Goal: Information Seeking & Learning: Learn about a topic

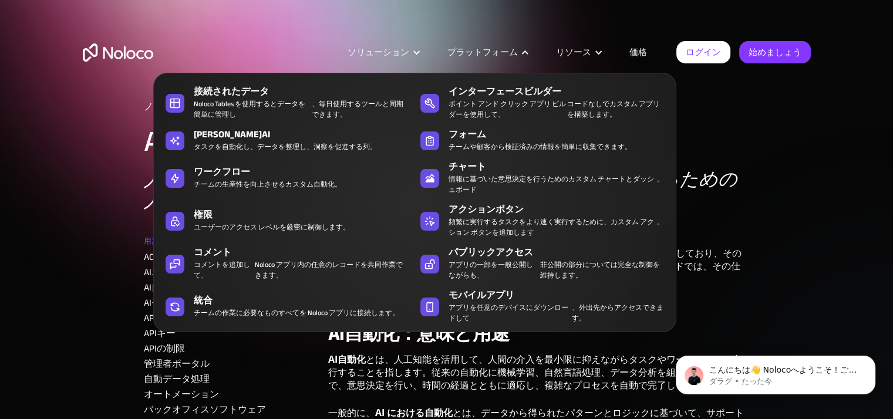
click at [470, 52] on font "プラットフォーム" at bounding box center [483, 52] width 70 height 16
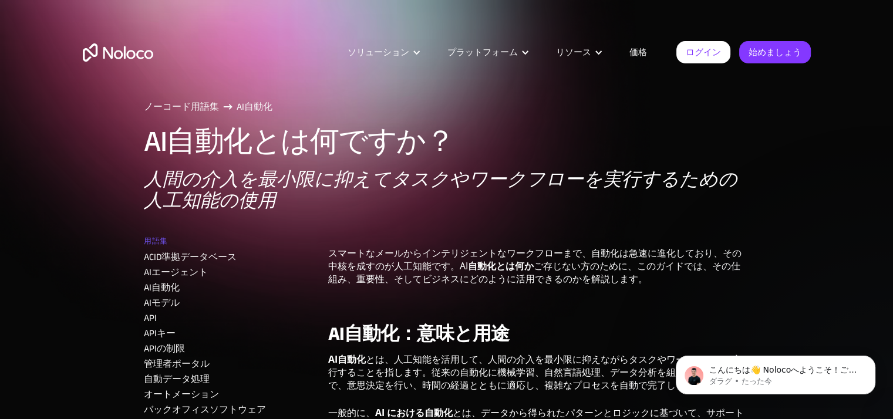
click at [520, 54] on div "プラットフォーム" at bounding box center [487, 52] width 109 height 15
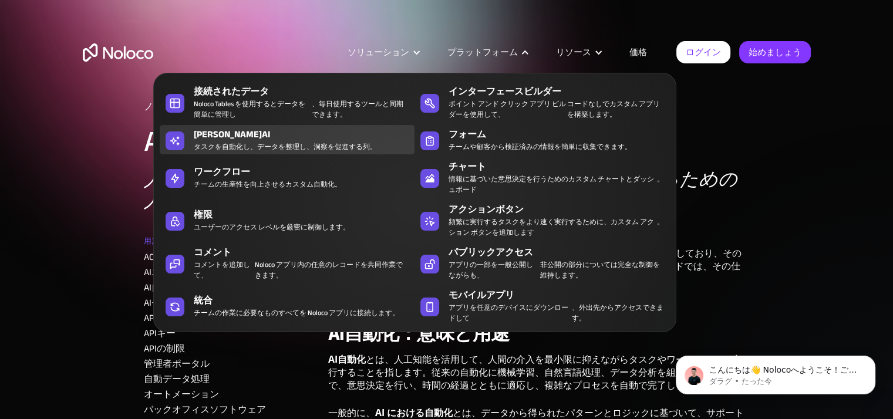
click at [237, 140] on font "タスクを自動化し、データを整理し、洞察を促進する" at bounding box center [278, 146] width 169 height 13
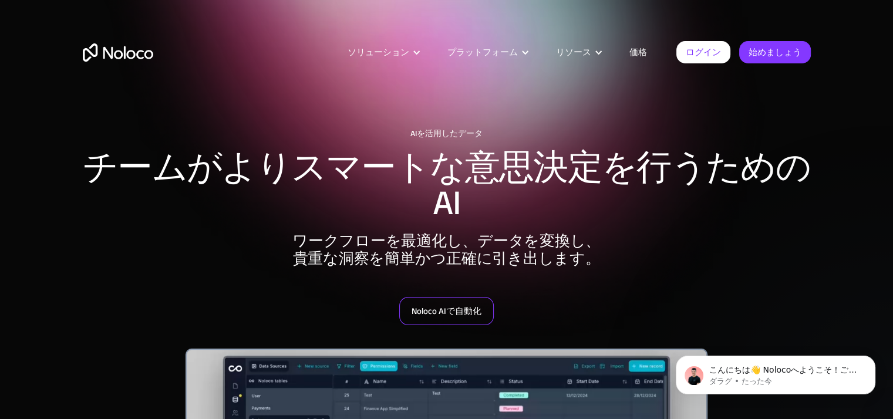
click at [448, 310] on font "Noloco AIで自動化" at bounding box center [447, 311] width 70 height 16
click at [143, 278] on div "Noloco AIで自動化" at bounding box center [447, 297] width 728 height 58
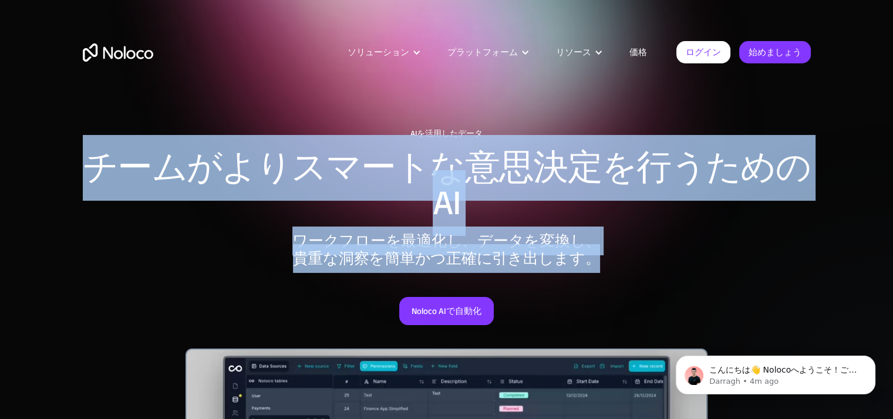
drag, startPoint x: 91, startPoint y: 154, endPoint x: 666, endPoint y: 259, distance: 584.4
click at [666, 259] on div "AIを活用したデータ チームがよりスマートな意思決定を行うためのAI ワークフローを最適化し、データを変換し、 貴重な洞察を簡単かつ正確に引き出します。 No…" at bounding box center [447, 397] width 752 height 560
copy div "チームがよりスマートな意思決定を行うためのAI ワークフローを最適化し、データを変換し、 貴重な洞察を簡単かつ正確に引き出します。"
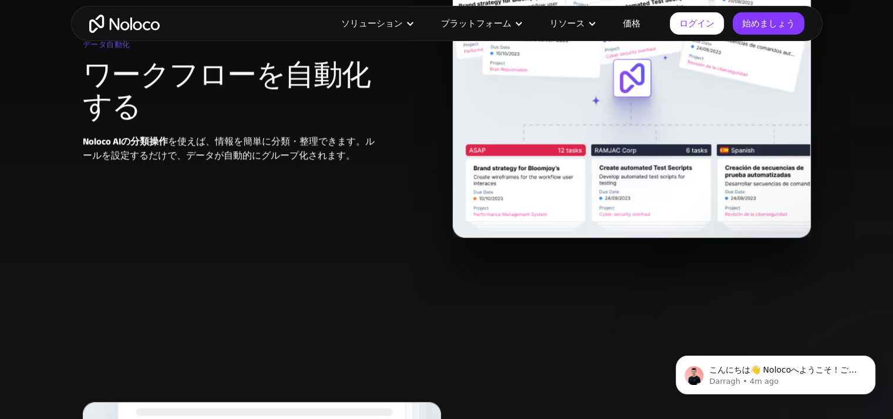
scroll to position [705, 0]
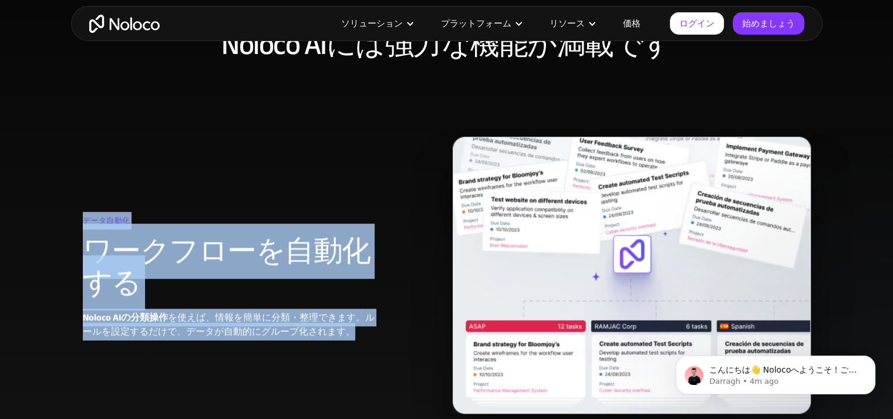
drag, startPoint x: 75, startPoint y: 217, endPoint x: 352, endPoint y: 333, distance: 300.9
click at [352, 333] on div "Noloco AIには強力な機能が満載です データ自動化 ワークフローを自動化する Noloco AIの分類操作 を使えば、情報を簡単に分類・整理できます。 …" at bounding box center [447, 233] width 752 height 432
copy div "データ自動化 ワークフローを自動化する Noloco AIの分類操作 を使えば、情報を簡単に分類・整理できます。 ルールを設定するだけで、データが自動的にグル…"
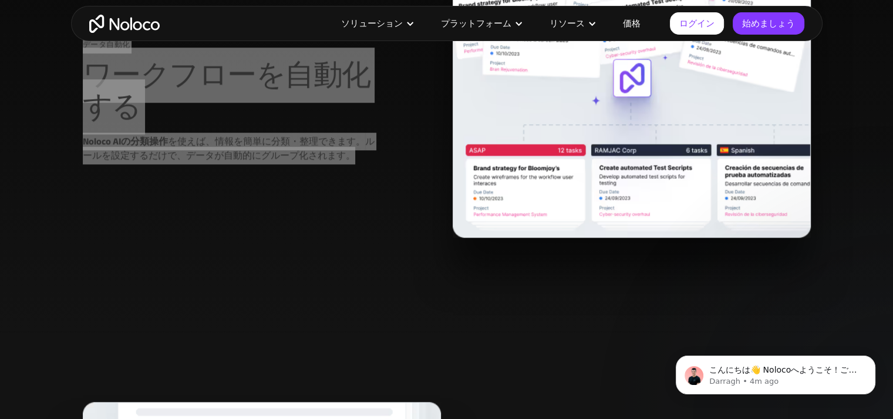
scroll to position [1233, 0]
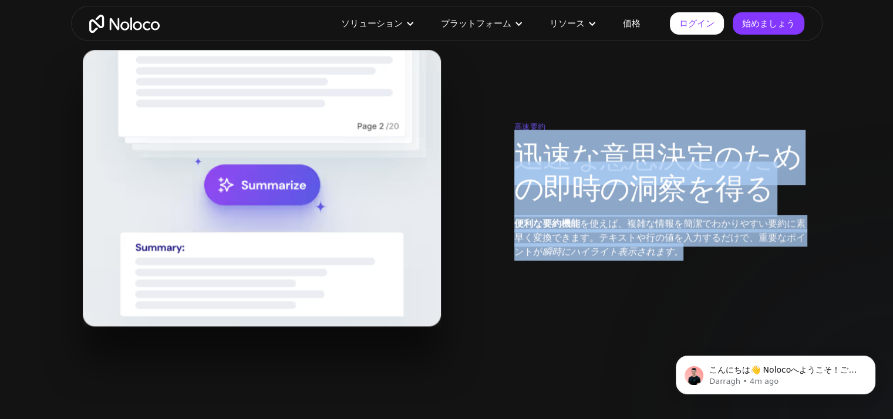
drag, startPoint x: 514, startPoint y: 145, endPoint x: 695, endPoint y: 251, distance: 209.8
click at [695, 251] on div "高速要約 迅速な意思決定のための即時の洞察を得る 便利な要約機能 を使えば、複雑な情報を簡潔でわかりやすい要約に素早く変換できます 。テキストや行の値を入力す…" at bounding box center [662, 188] width 297 height 141
copy div "迅速な意思決定のための即時の洞察を得る 便利な要約機能 を使えば、複雑な情報を簡潔でわかりやすい要約に素早く変換できます 。テキストや行の値を入力するだけで、…"
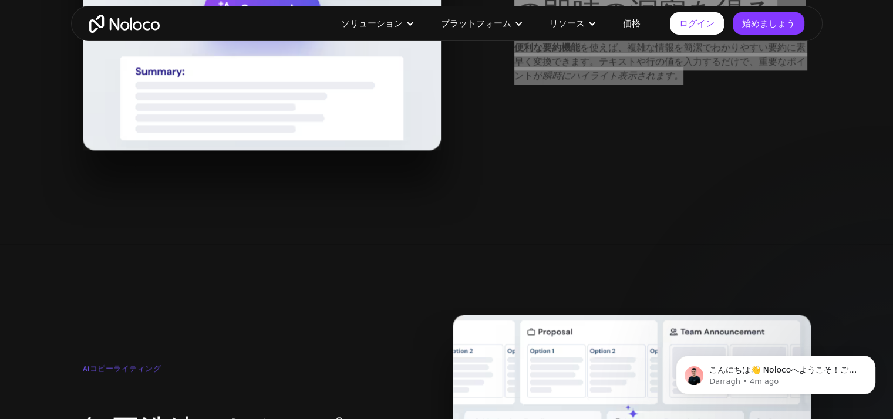
scroll to position [1762, 0]
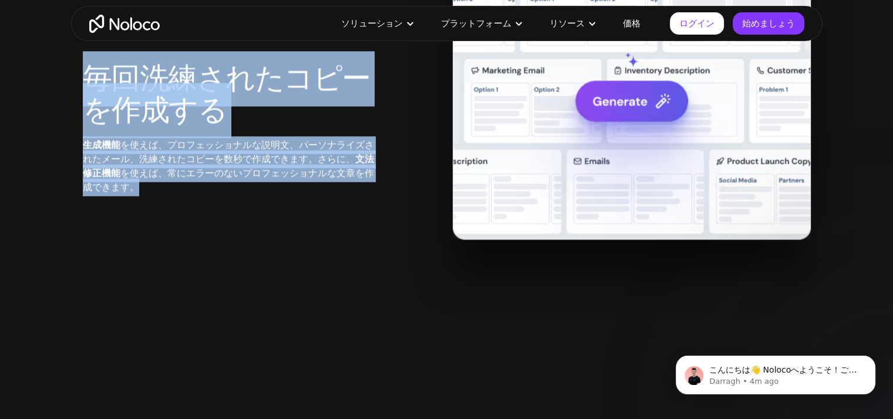
drag, startPoint x: 87, startPoint y: 65, endPoint x: 228, endPoint y: 192, distance: 189.6
click at [228, 192] on div "AIコピーライティング 毎回 洗練されたコピーを作成する 生成機能 を使えば、プロフェッショナルな説明文、パーソナライズされたメール、洗練されたコピーを数秒で…" at bounding box center [231, 101] width 297 height 187
copy div "毎回 洗練されたコピーを作成する 生成機能 を使えば、プロフェッショナルな説明文、パーソナライズされたメール、洗練されたコピーを数秒で作成できます 。さらに、…"
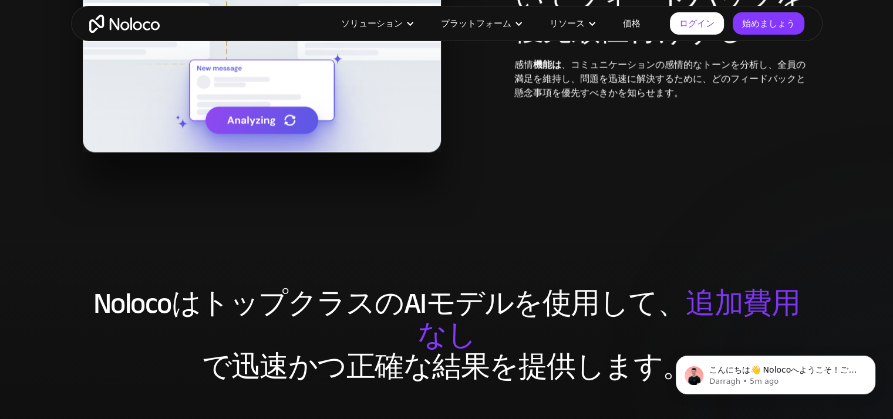
scroll to position [2114, 0]
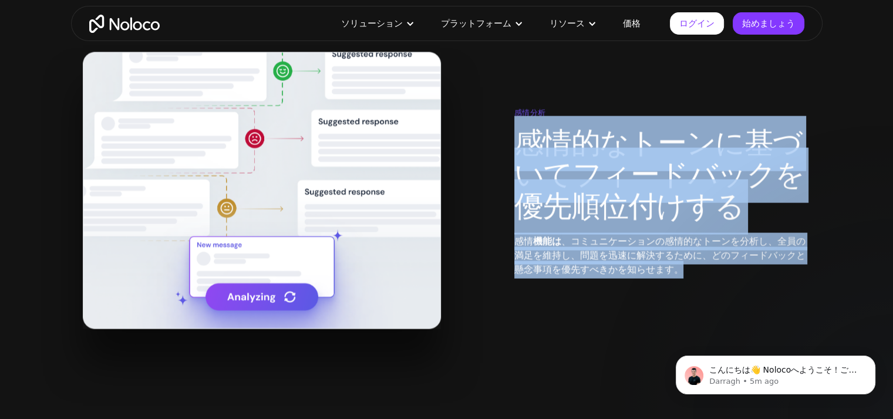
drag, startPoint x: 516, startPoint y: 140, endPoint x: 681, endPoint y: 270, distance: 210.0
click at [681, 270] on div "感情分析 感情的なトーンに基づいてフィードバックを優先順位付けする 感情 機能は 、コミュニケーションの感情的なトーンを分析し、全員の満足を維持し、問題を迅速…" at bounding box center [662, 190] width 297 height 173
copy div "感情的なトーンに基づいてフィードバックを優先順位付けする 感情 機能は 、コミュニケーションの感情的なトーンを分析し、全員の満足を維持し、問題を迅速に解決する…"
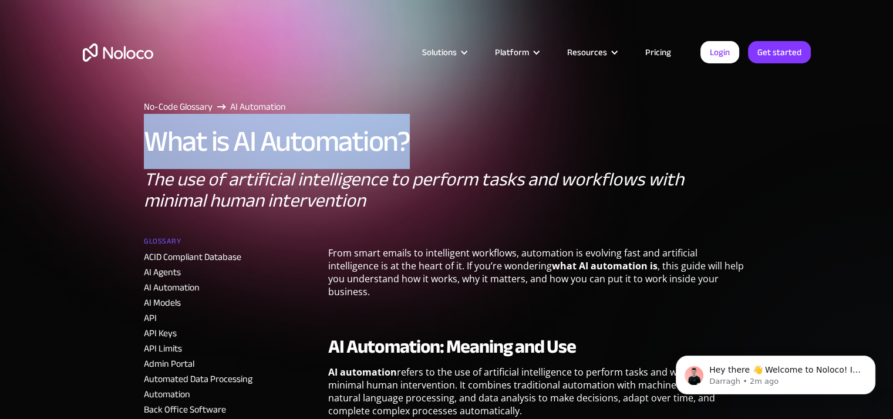
drag, startPoint x: 138, startPoint y: 136, endPoint x: 421, endPoint y: 133, distance: 282.5
copy h1 "What is AI Automation?"
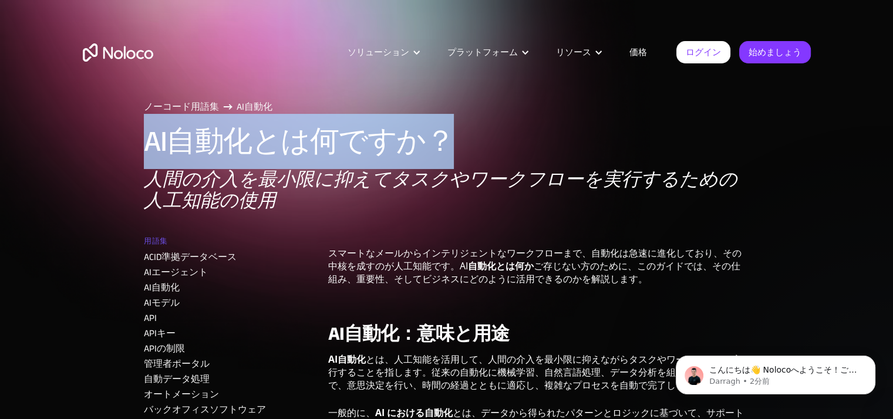
drag, startPoint x: 143, startPoint y: 136, endPoint x: 455, endPoint y: 122, distance: 312.1
copy font "AI自動化とは何ですか？"
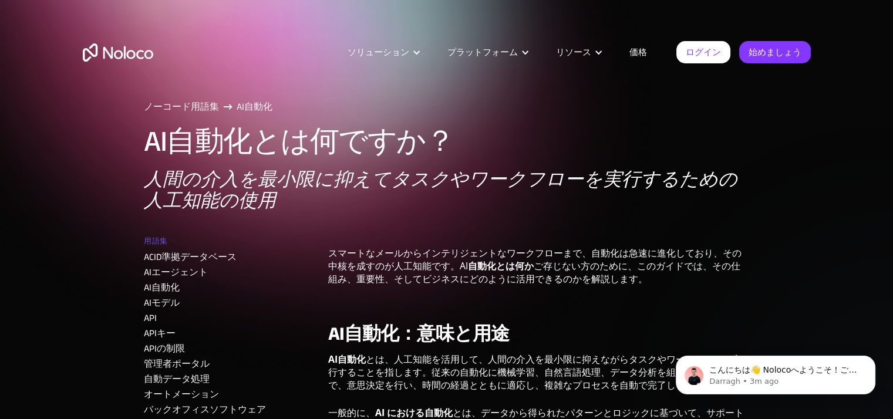
click at [364, 216] on div "ノーコード用語集 AI自動化 AI自動化とは何ですか？ 人間の介入を最小限に抑えてタスクやワークフローを実行するための人工知能の使用" at bounding box center [447, 161] width 606 height 123
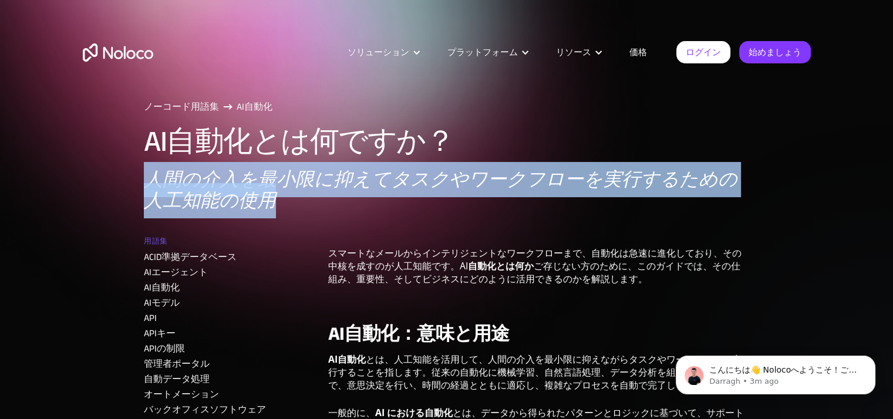
drag, startPoint x: 144, startPoint y: 176, endPoint x: 261, endPoint y: 198, distance: 118.4
click at [261, 198] on p "人間の介入を最小限に抑えてタスクやワークフローを実行するための人工知能の使用" at bounding box center [447, 190] width 606 height 42
copy font "人間の介入を最小限に抑えてタスクやワークフローを実行するための人工知能の使用"
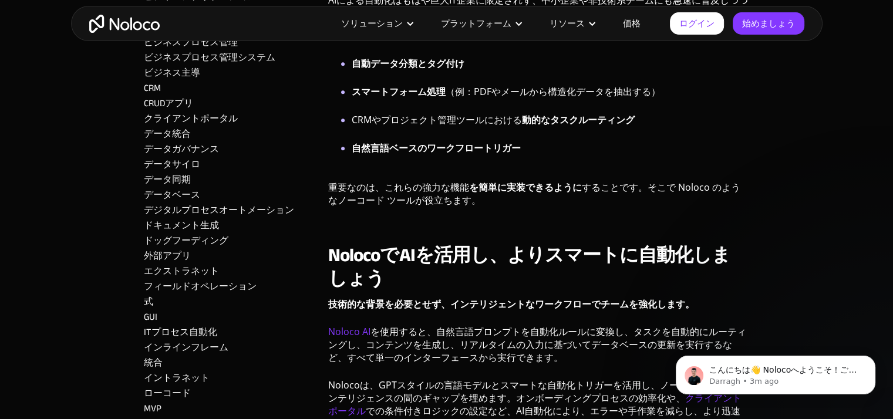
scroll to position [1057, 0]
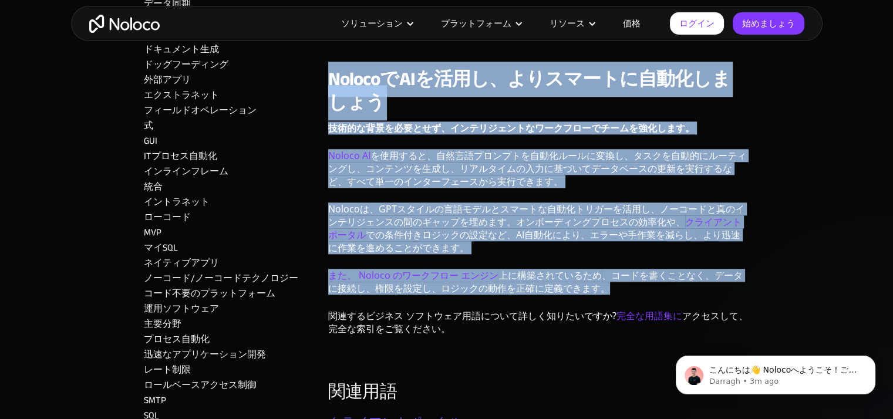
drag, startPoint x: 327, startPoint y: 74, endPoint x: 613, endPoint y: 292, distance: 359.4
copy div "NolocoでAIを活用し、よりスマートに自動化しましょう 技術的な背景を必要とせず、インテリジェントなワークフローでチームを強化します。 Noloco AI…"
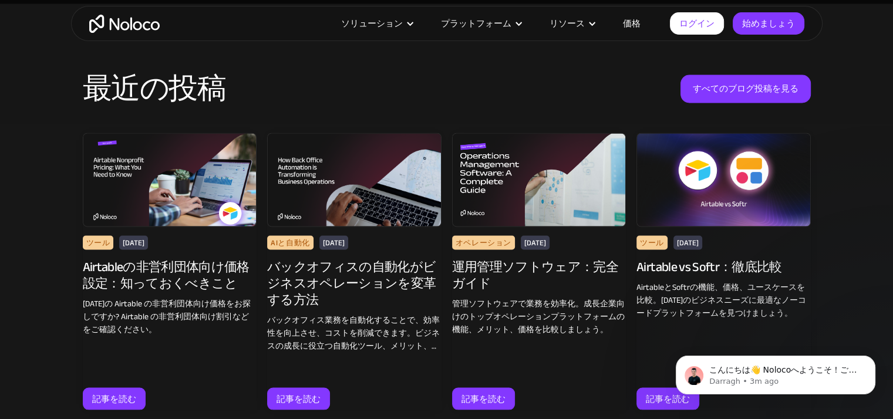
scroll to position [1938, 0]
